Goal: Navigation & Orientation: Find specific page/section

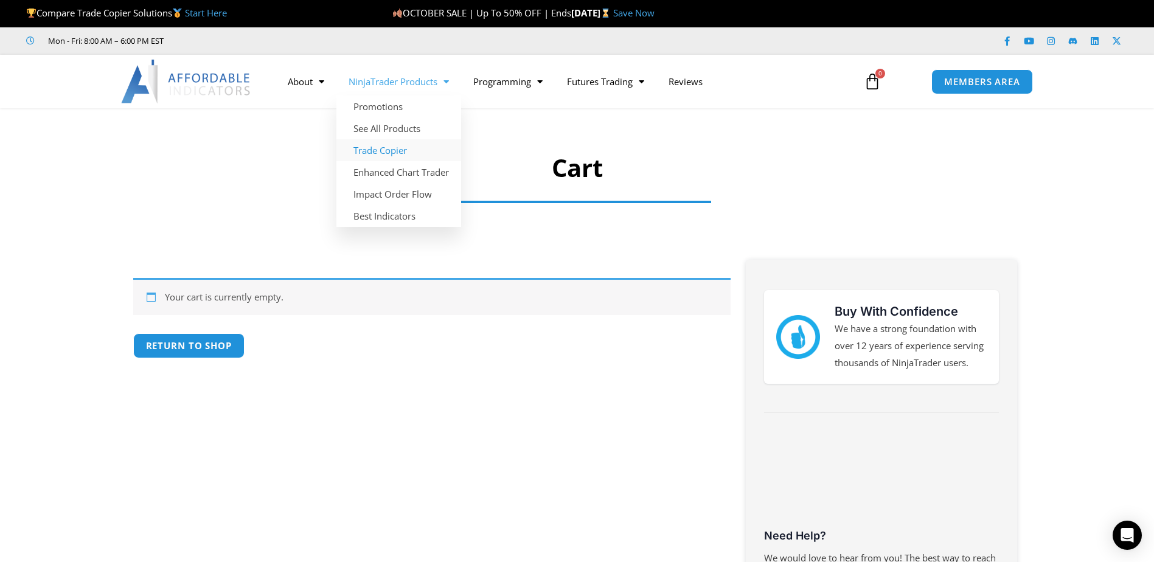
click at [403, 145] on link "Trade Copier" at bounding box center [399, 150] width 125 height 22
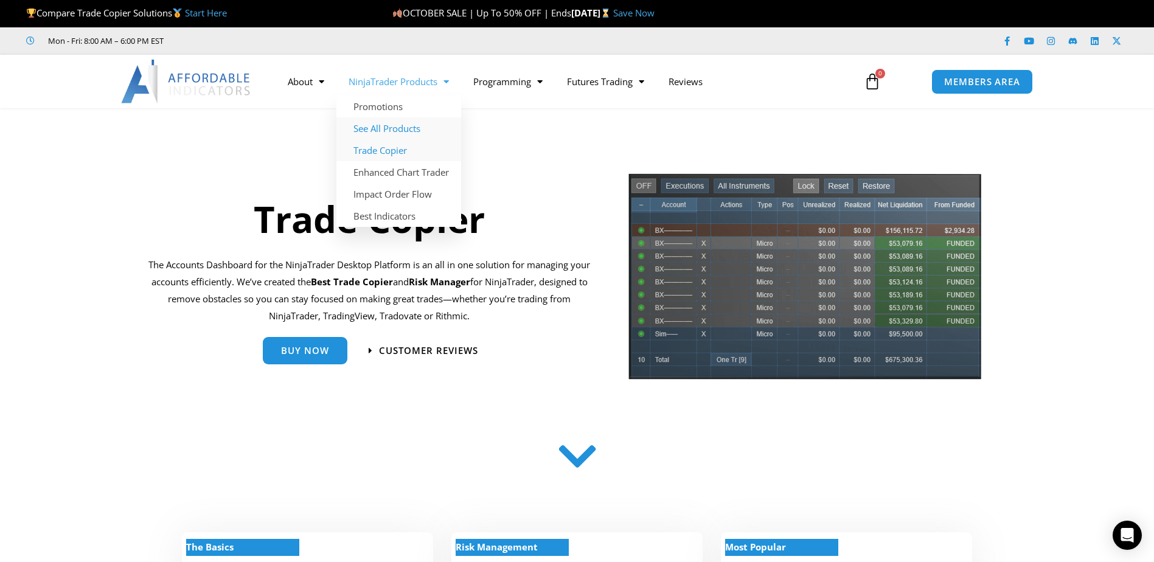
click at [403, 122] on link "See All Products" at bounding box center [399, 128] width 125 height 22
